Goal: Task Accomplishment & Management: Manage account settings

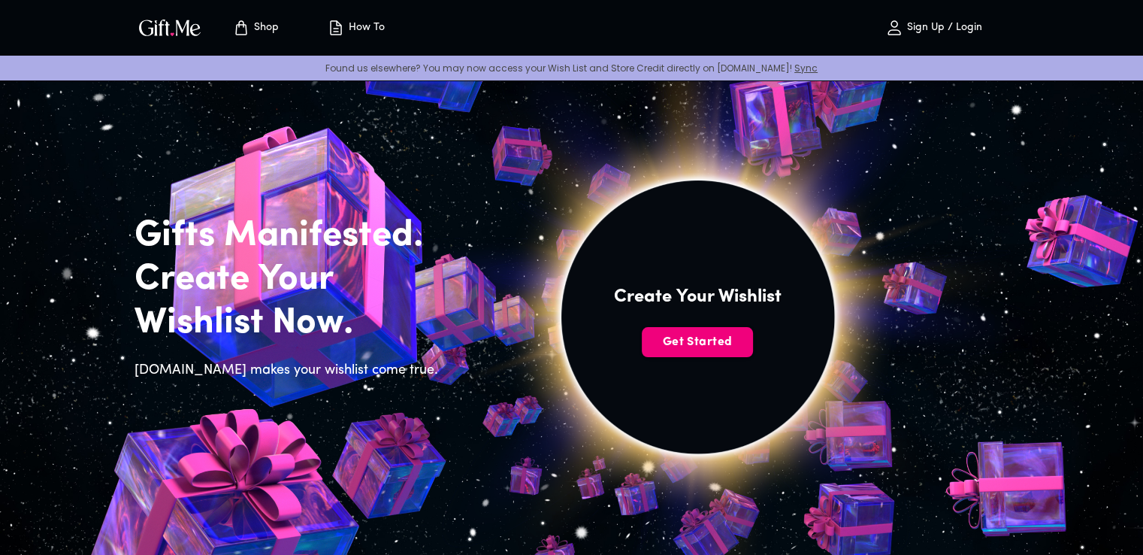
click at [692, 334] on span "Get Started" at bounding box center [697, 342] width 111 height 17
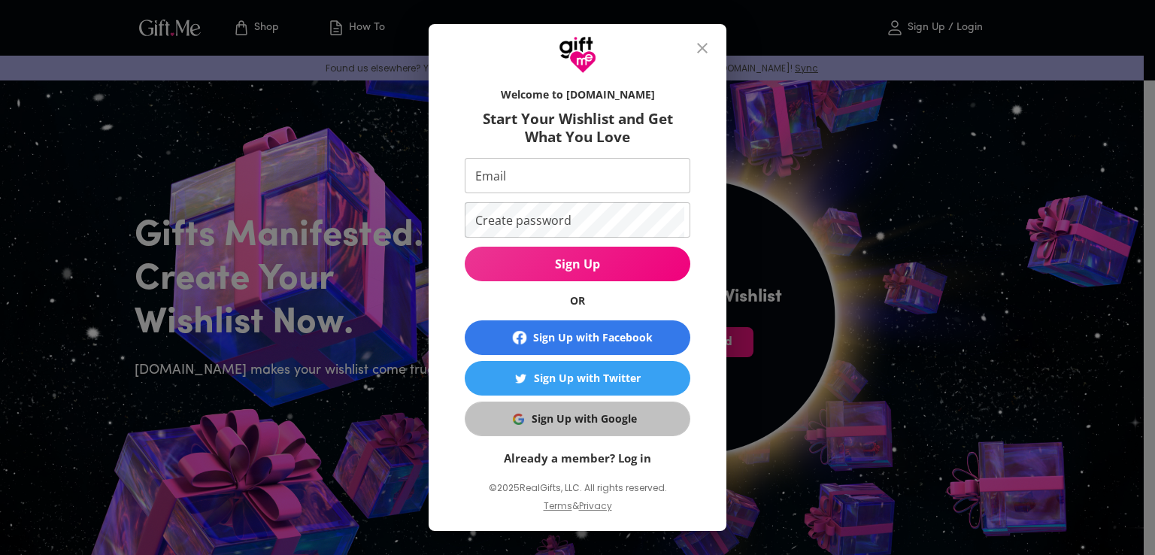
click at [557, 411] on div "Sign Up with Google" at bounding box center [583, 418] width 105 height 17
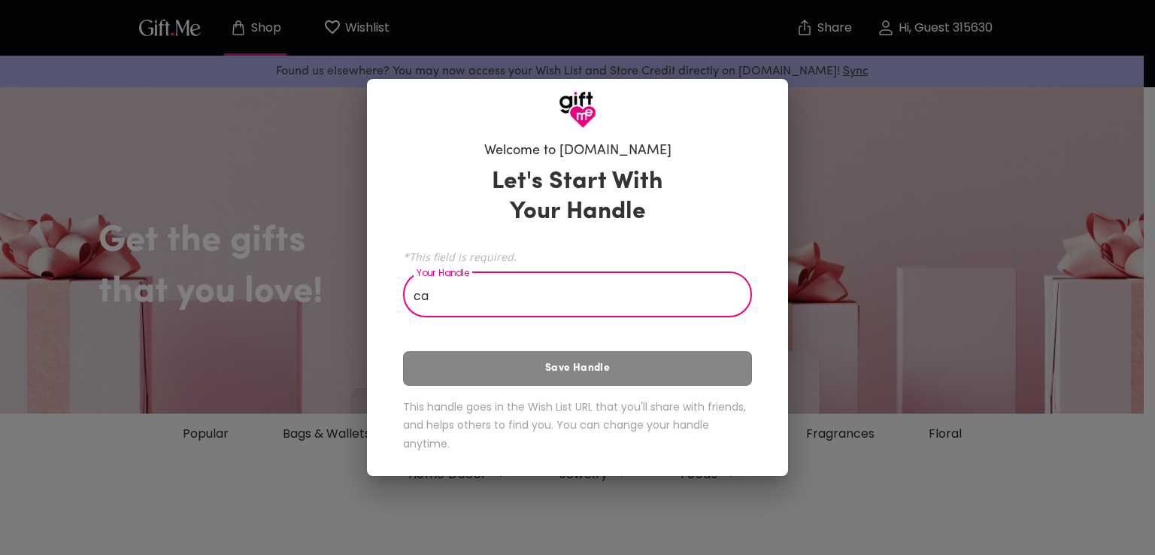
type input "c"
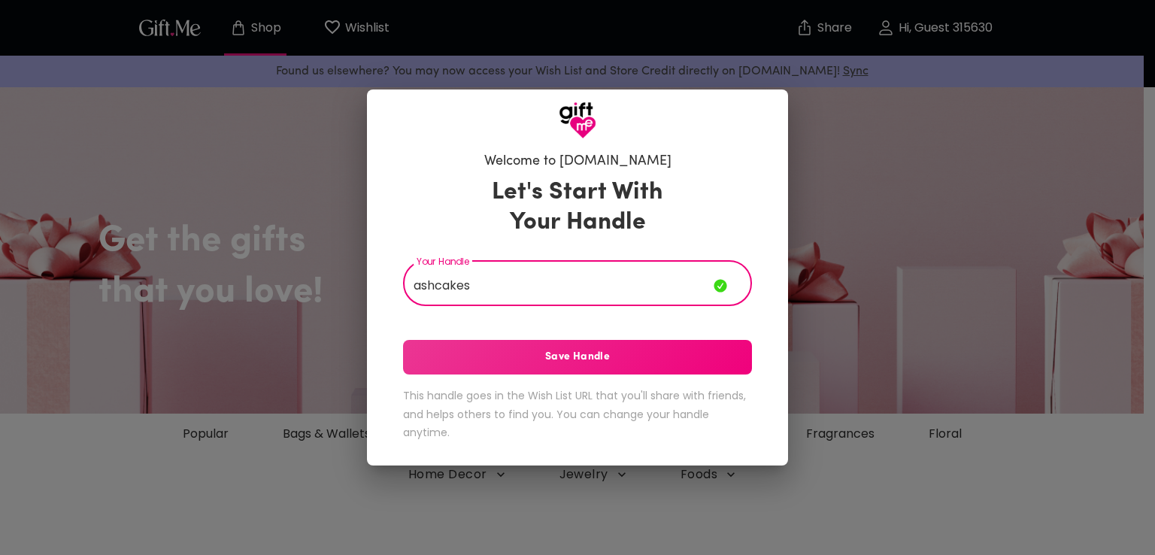
type input "ashcakes"
click at [656, 356] on span "Save Handle" at bounding box center [577, 357] width 349 height 17
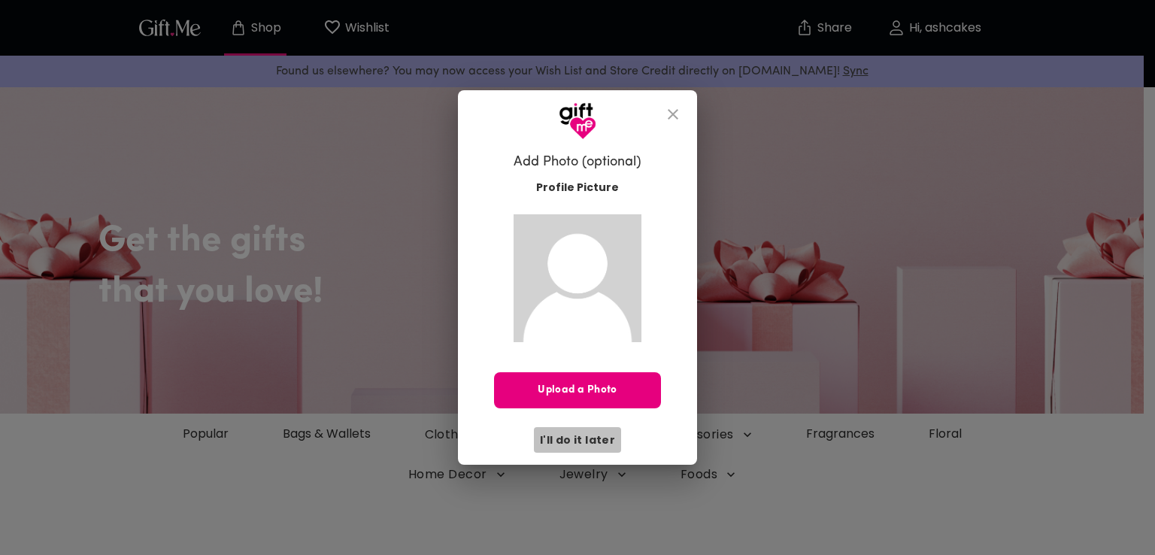
click at [586, 437] on span "I'll do it later" at bounding box center [577, 439] width 75 height 17
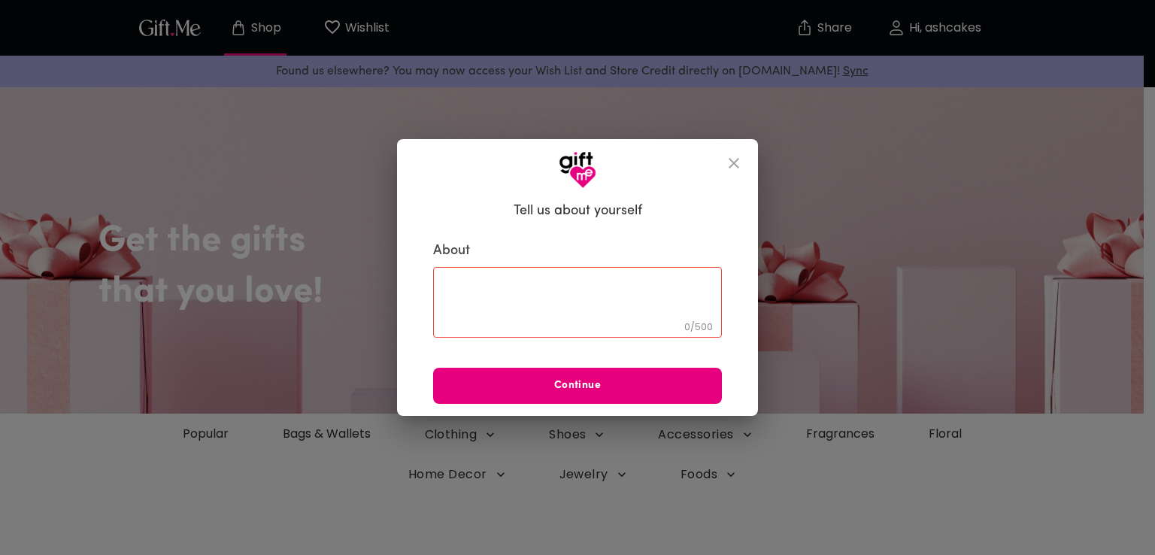
click at [487, 277] on div "0 / 500 ​" at bounding box center [577, 302] width 289 height 71
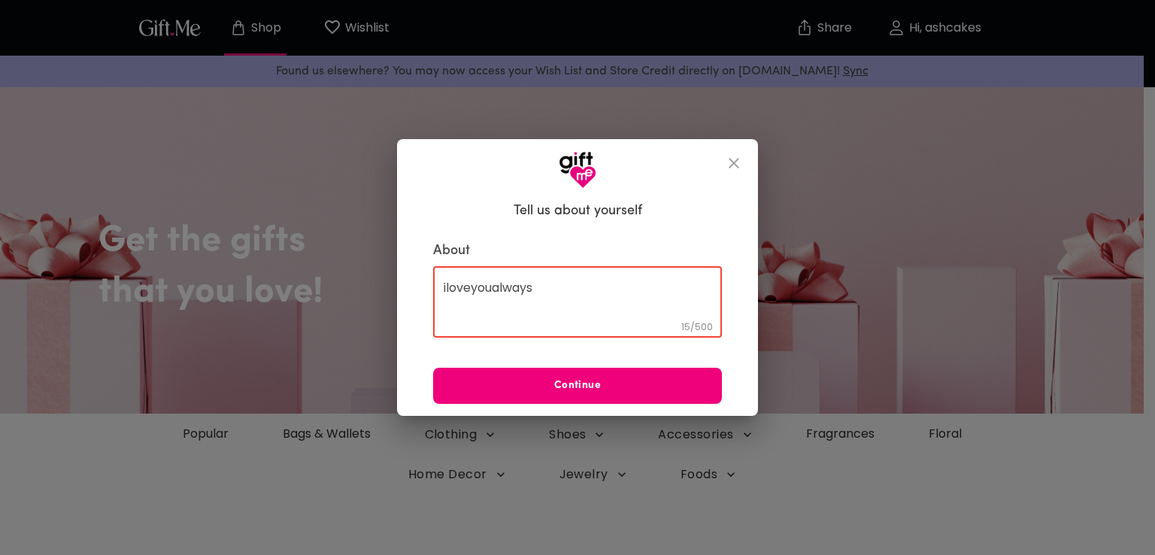
type textarea "iloveyoualways"
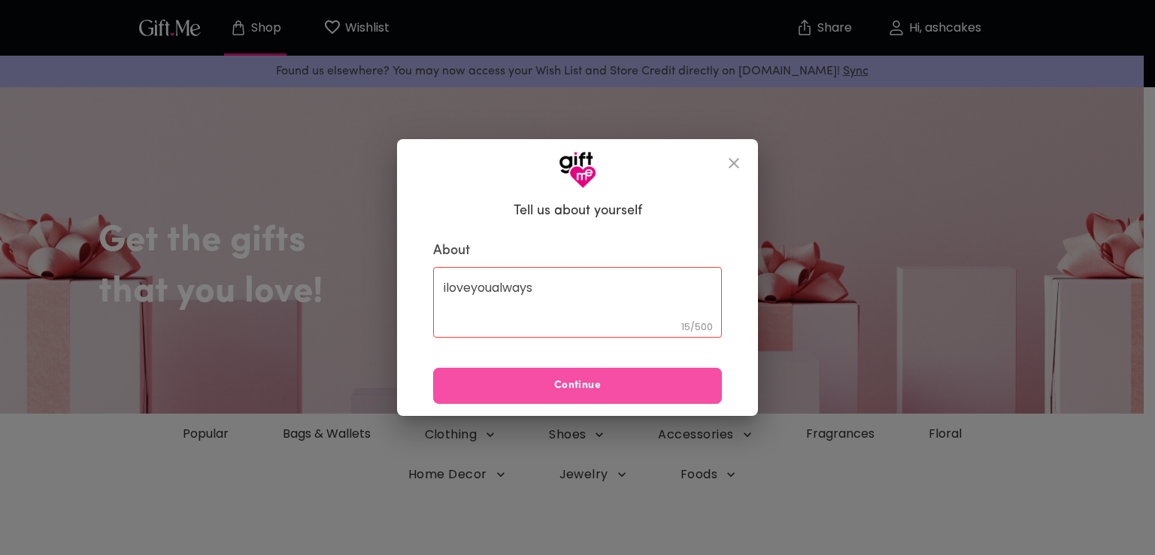
click at [581, 395] on button "Continue" at bounding box center [577, 386] width 289 height 36
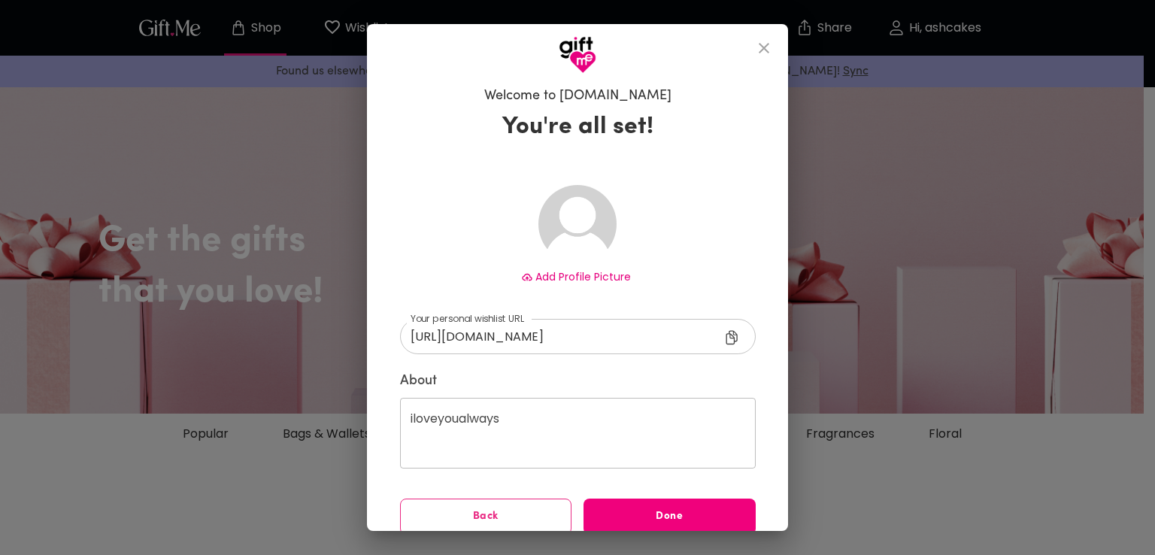
click at [658, 511] on span "Done" at bounding box center [669, 516] width 172 height 17
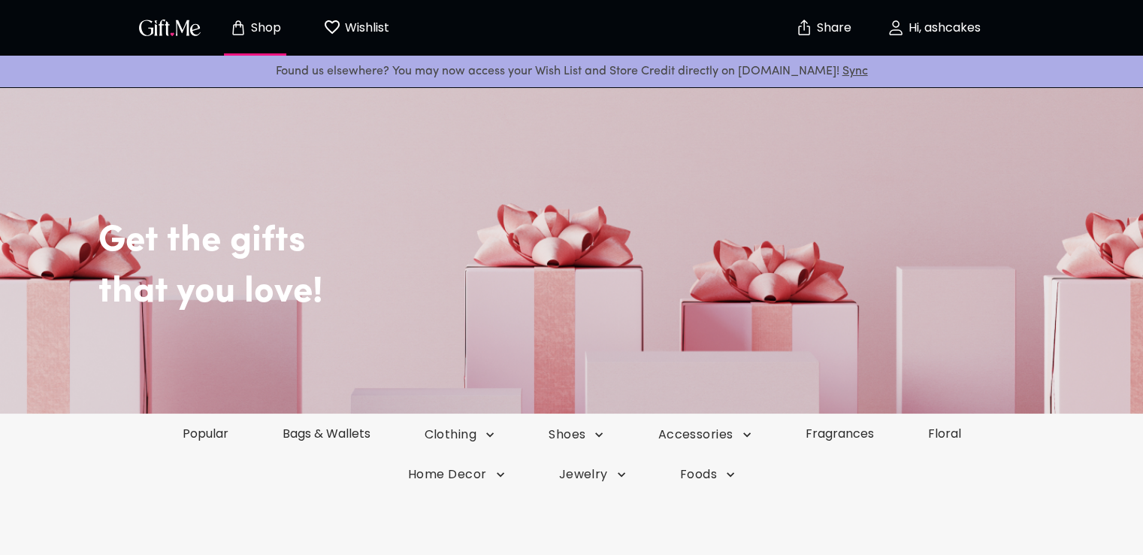
click at [362, 24] on p "Wishlist" at bounding box center [365, 28] width 48 height 20
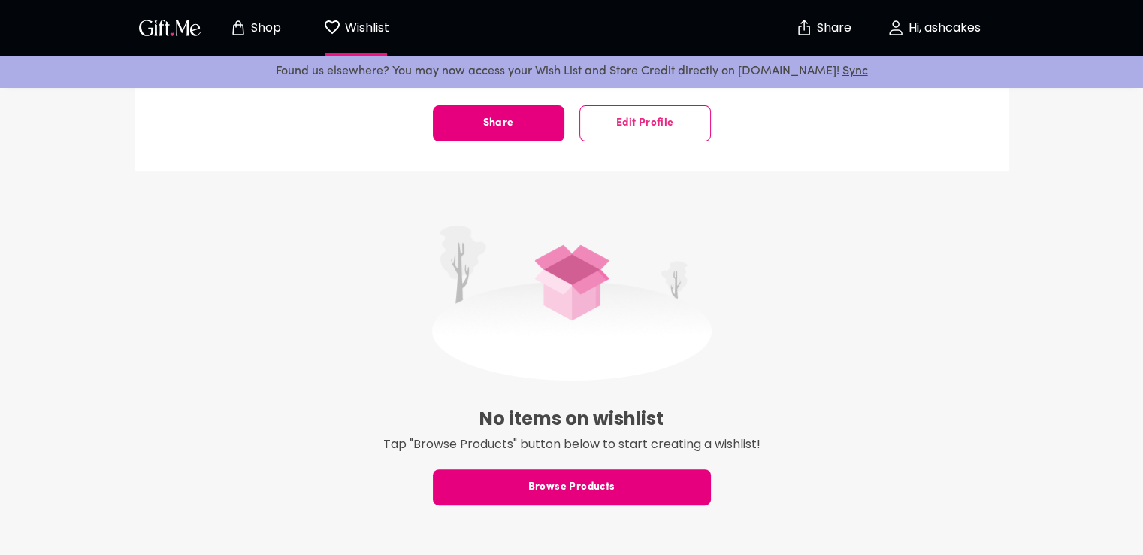
scroll to position [248, 0]
